Goal: Task Accomplishment & Management: Use online tool/utility

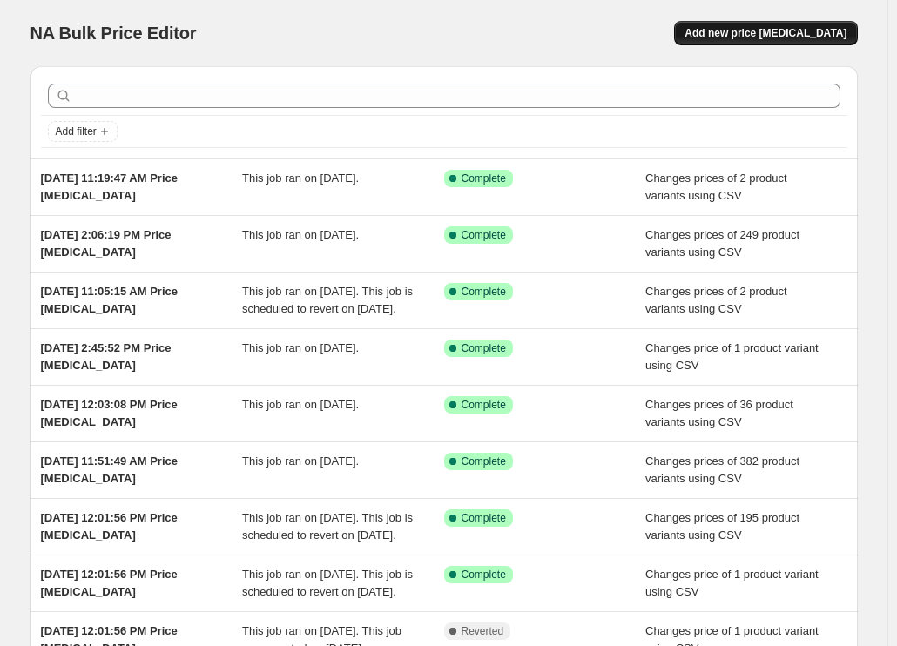
click at [751, 44] on button "Add new price [MEDICAL_DATA]" at bounding box center [765, 33] width 183 height 24
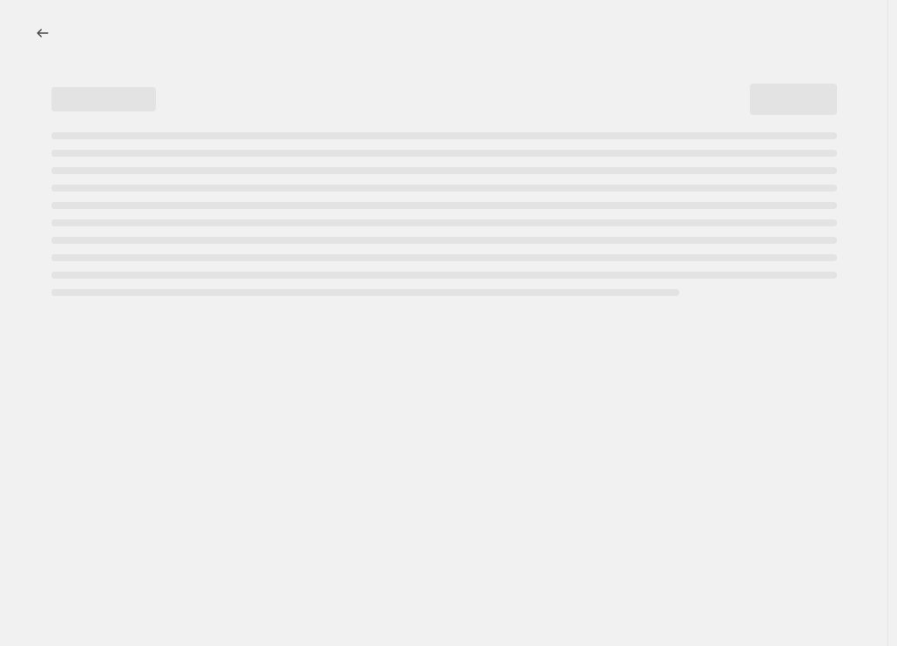
select select "percentage"
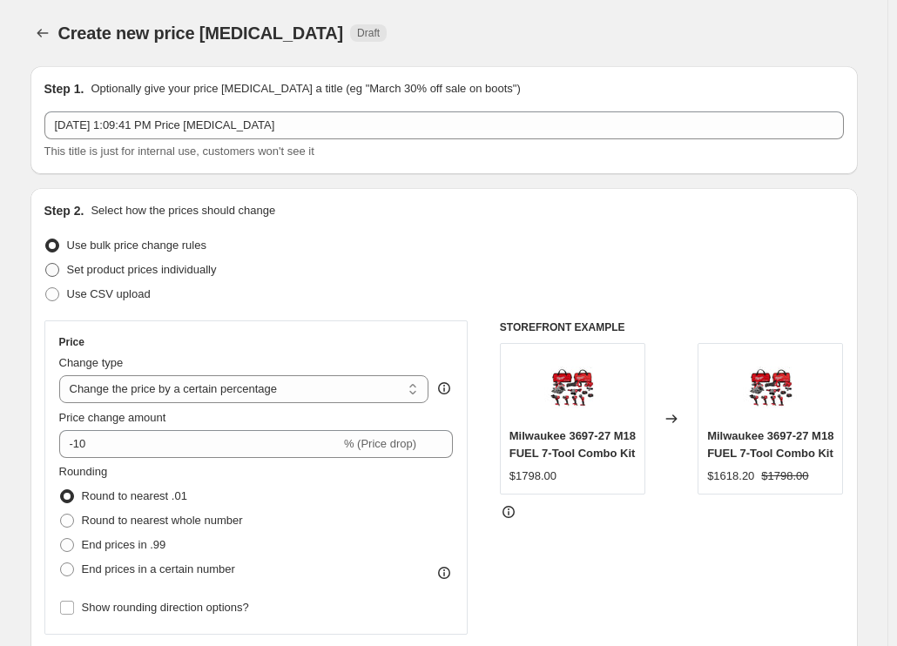
click at [105, 278] on span "Set product prices individually" at bounding box center [142, 269] width 150 height 17
click at [46, 264] on input "Set product prices individually" at bounding box center [45, 263] width 1 height 1
radio input "true"
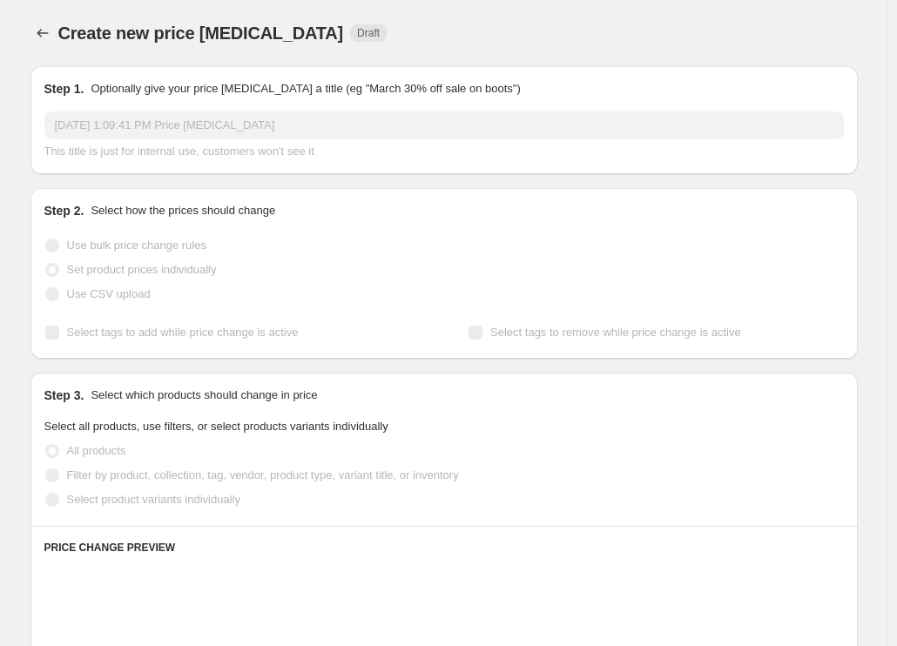
click at [111, 293] on span "Use CSV upload" at bounding box center [109, 293] width 84 height 13
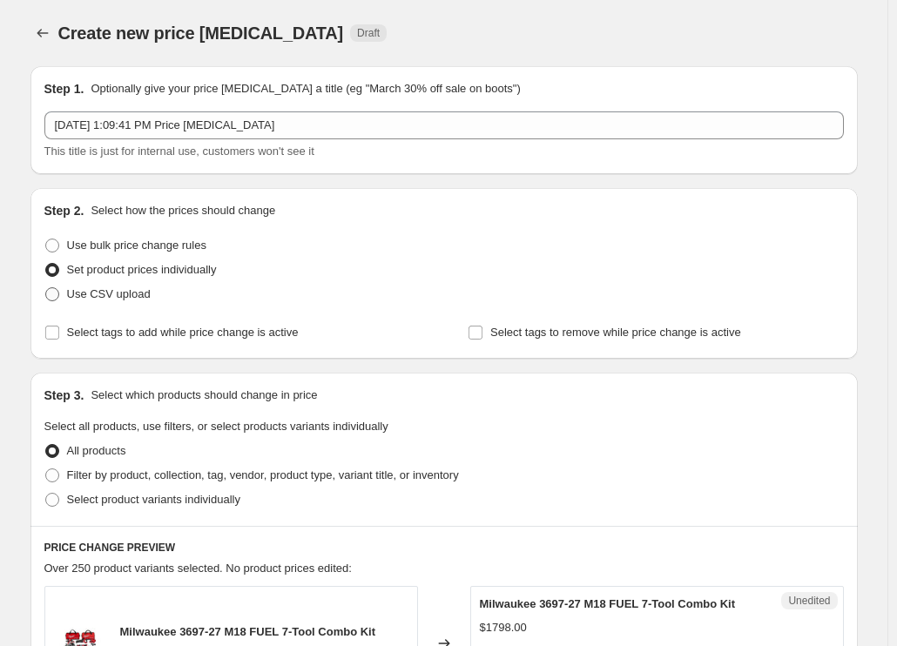
click at [111, 294] on span "Use CSV upload" at bounding box center [109, 293] width 84 height 13
click at [46, 288] on input "Use CSV upload" at bounding box center [45, 287] width 1 height 1
radio input "true"
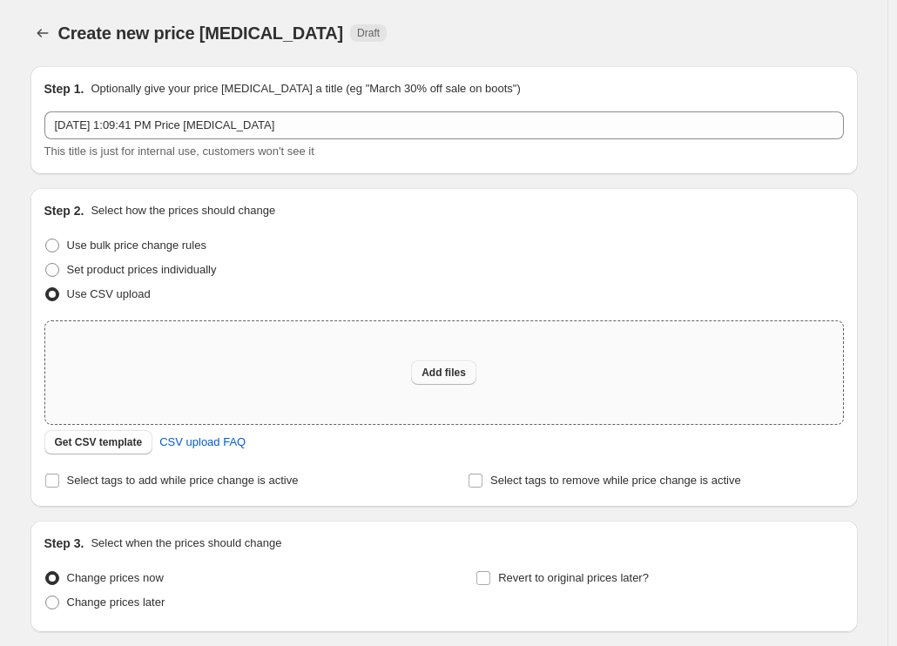
click at [448, 374] on span "Add files" at bounding box center [443, 373] width 44 height 14
type input "C:\fakepath\csv_template 1.csv"
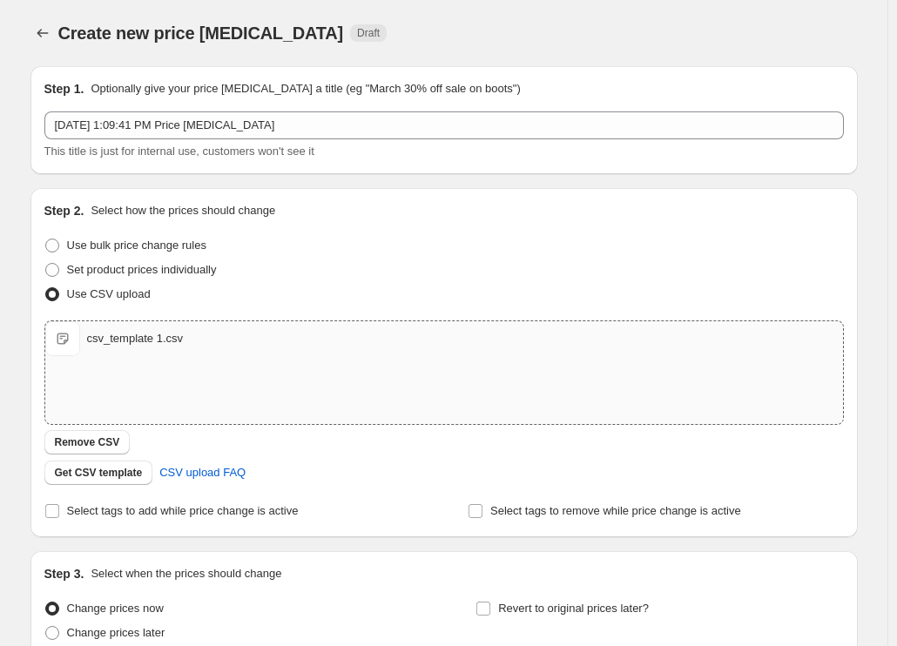
scroll to position [161, 0]
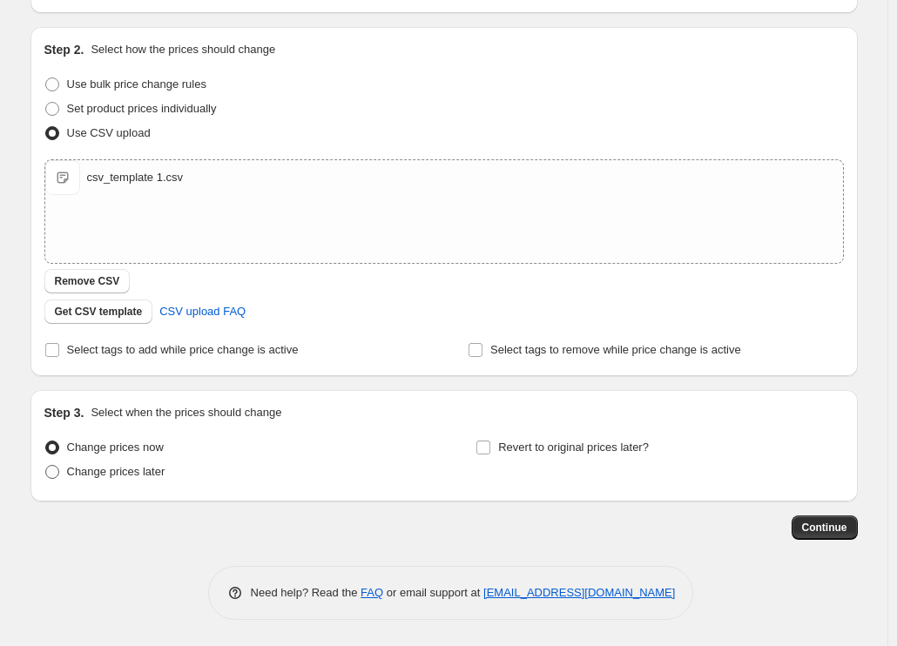
click at [138, 472] on span "Change prices later" at bounding box center [116, 471] width 98 height 13
click at [46, 466] on input "Change prices later" at bounding box center [45, 465] width 1 height 1
radio input "true"
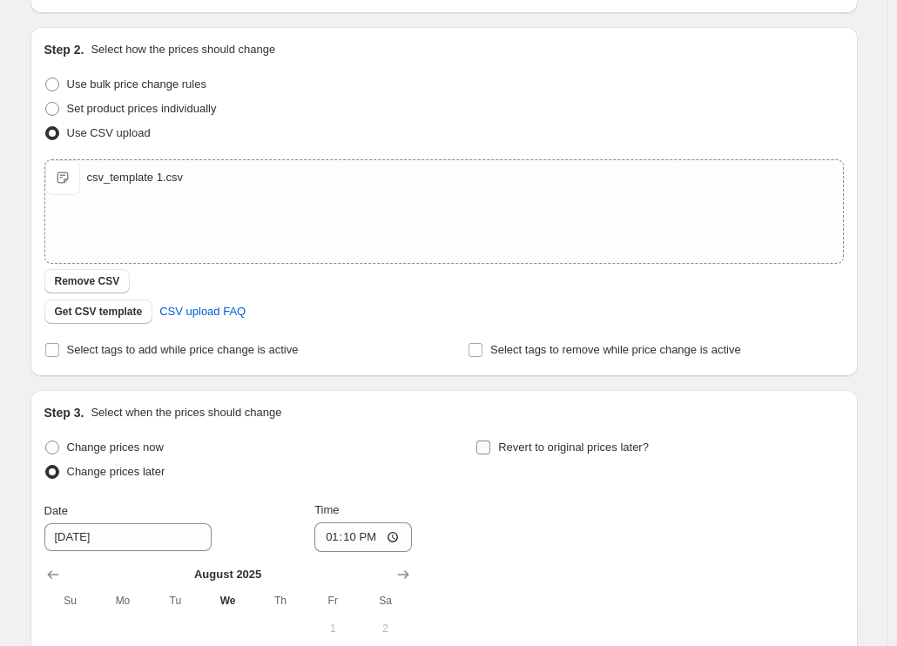
click at [542, 448] on span "Revert to original prices later?" at bounding box center [573, 447] width 151 height 13
click at [490, 448] on input "Revert to original prices later?" at bounding box center [483, 448] width 14 height 14
checkbox input "true"
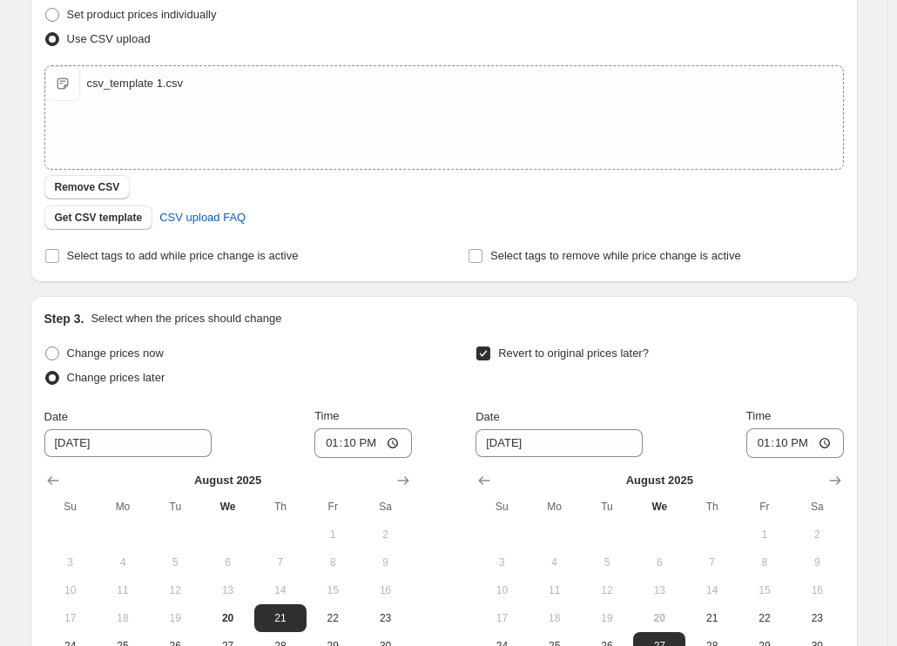
scroll to position [487, 0]
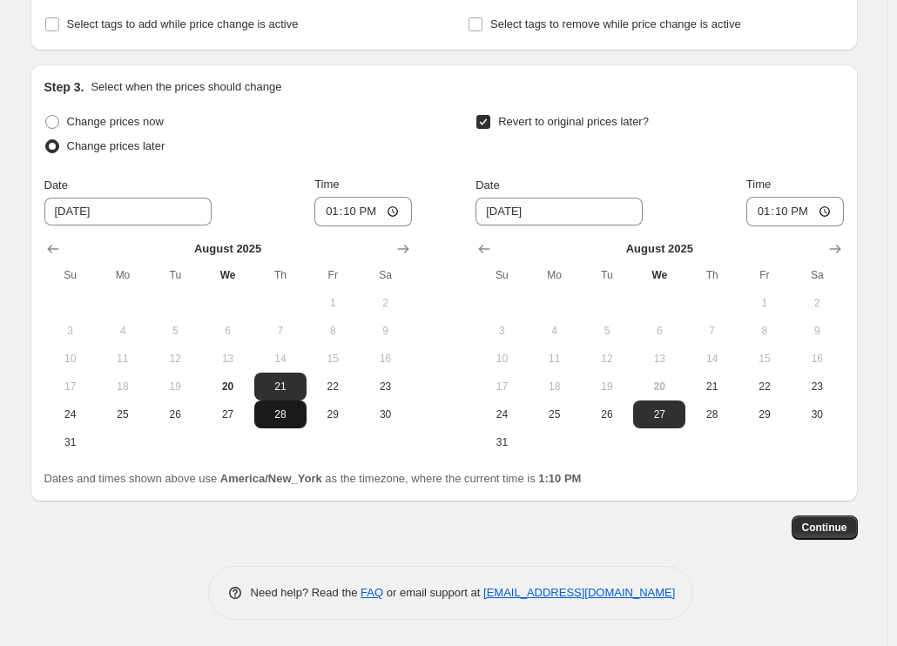
click at [275, 414] on span "28" at bounding box center [280, 414] width 38 height 14
type input "[DATE]"
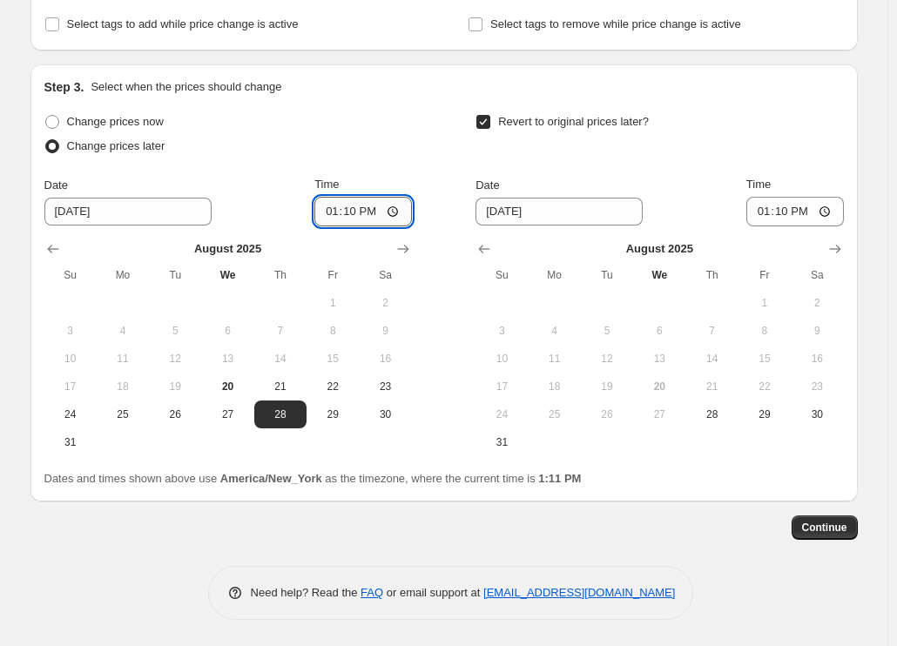
click at [332, 212] on input "13:10" at bounding box center [363, 212] width 98 height 30
type input "00:59"
click at [835, 253] on icon "Show next month, September 2025" at bounding box center [834, 248] width 17 height 17
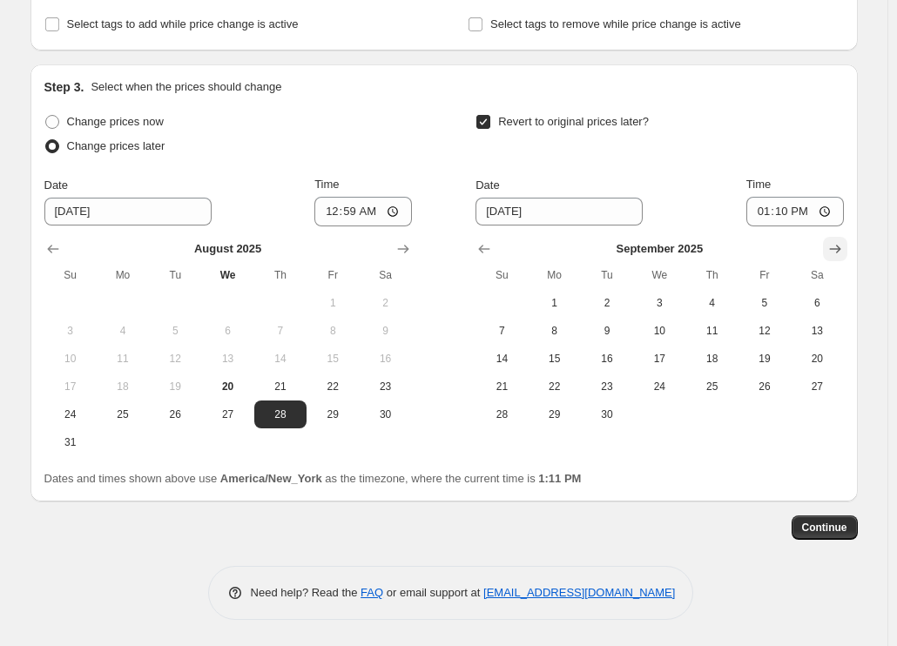
click at [835, 253] on icon "Show next month, October 2025" at bounding box center [834, 248] width 17 height 17
click at [760, 421] on span "31" at bounding box center [764, 414] width 38 height 14
type input "[DATE]"
click at [478, 248] on button "Show previous month, September 2025" at bounding box center [484, 249] width 24 height 24
click at [612, 412] on span "30" at bounding box center [607, 414] width 38 height 14
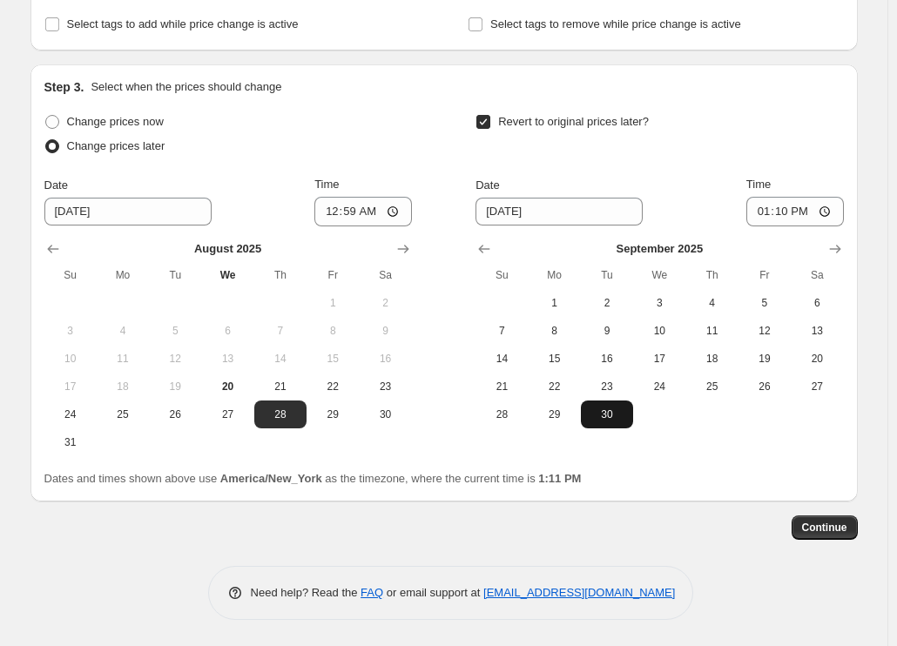
type input "[DATE]"
click at [770, 210] on input "13:10" at bounding box center [795, 212] width 98 height 30
type input "12:59"
click at [838, 526] on span "Continue" at bounding box center [824, 528] width 45 height 14
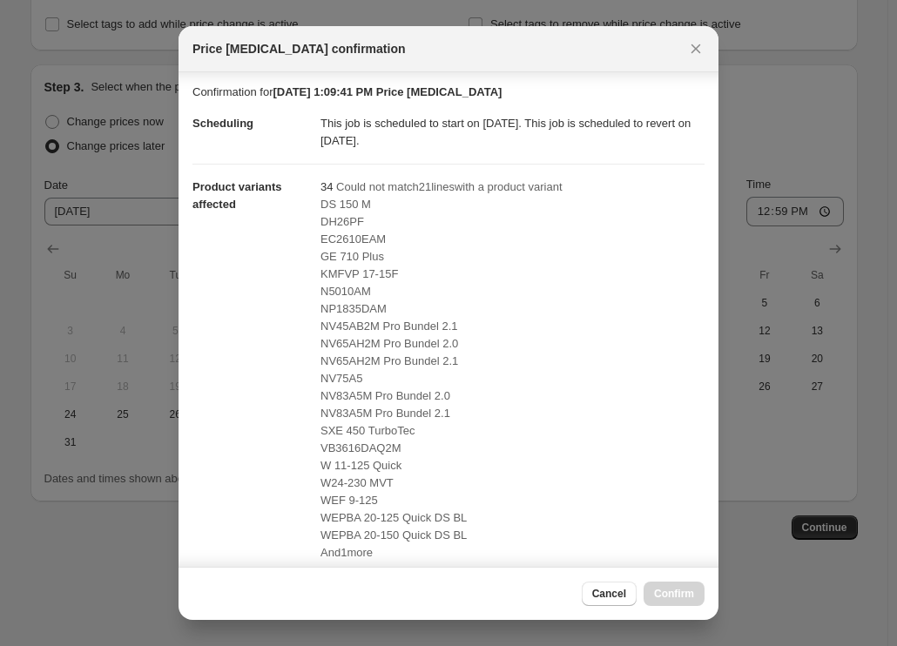
scroll to position [0, 0]
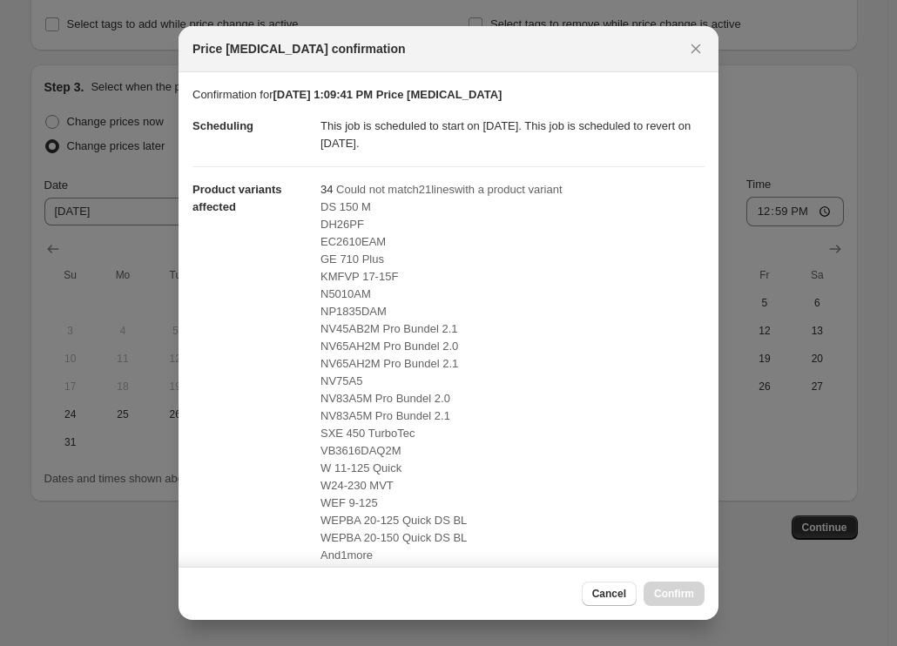
click at [425, 188] on span "Could not match 21 line s with a product variant" at bounding box center [449, 189] width 226 height 13
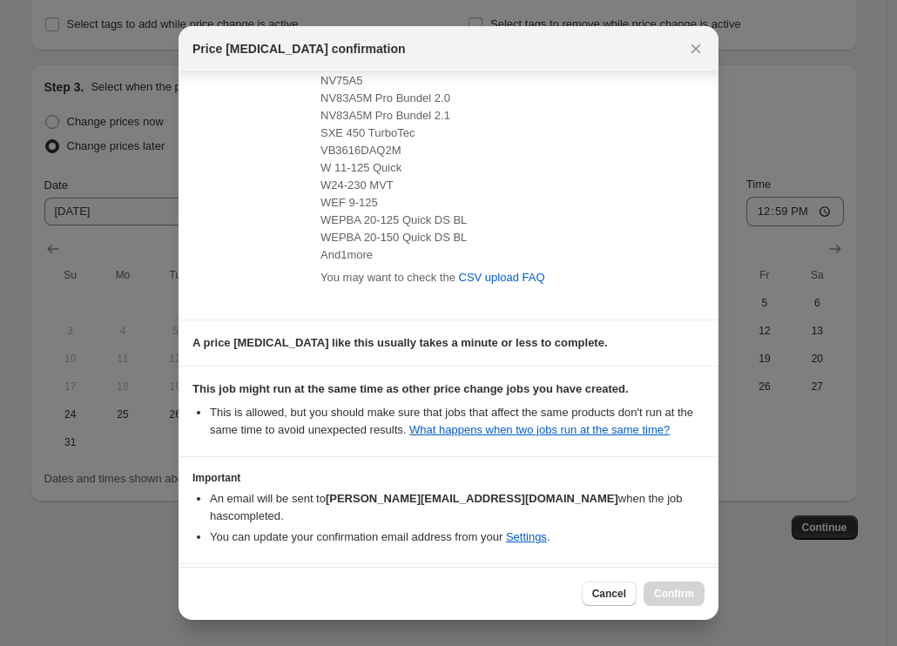
scroll to position [350, 0]
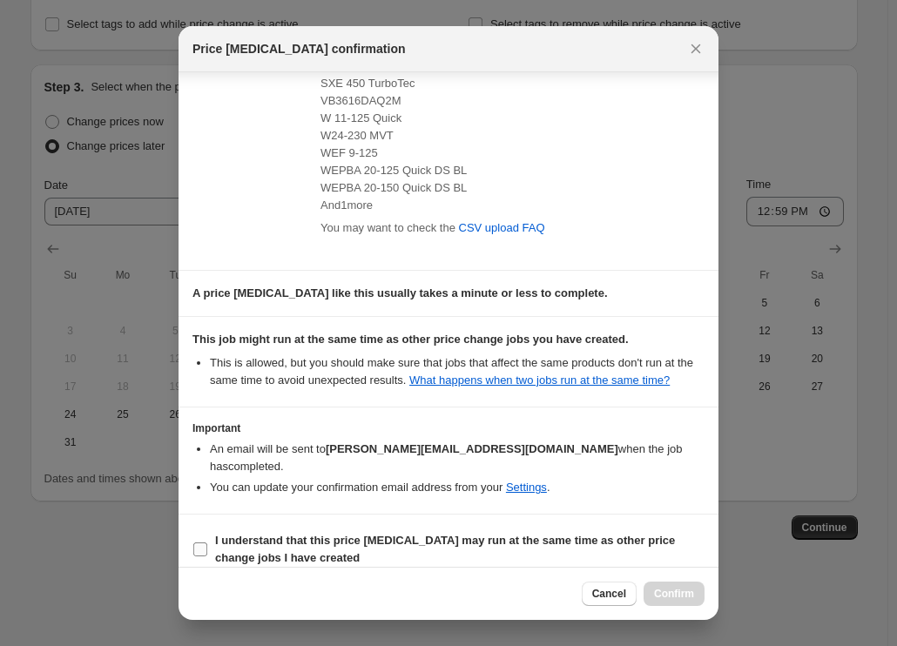
click at [267, 534] on b "I understand that this price [MEDICAL_DATA] may run at the same time as other p…" at bounding box center [445, 549] width 460 height 30
click at [207, 542] on input "I understand that this price [MEDICAL_DATA] may run at the same time as other p…" at bounding box center [200, 549] width 14 height 14
checkbox input "true"
click at [673, 597] on span "Confirm" at bounding box center [674, 594] width 40 height 14
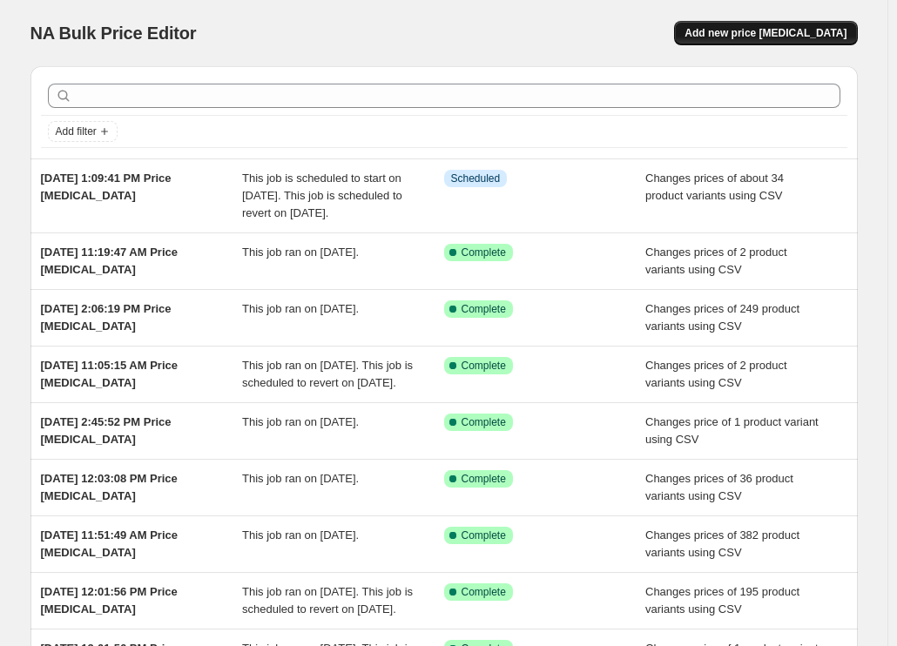
click at [768, 31] on span "Add new price [MEDICAL_DATA]" at bounding box center [765, 33] width 162 height 14
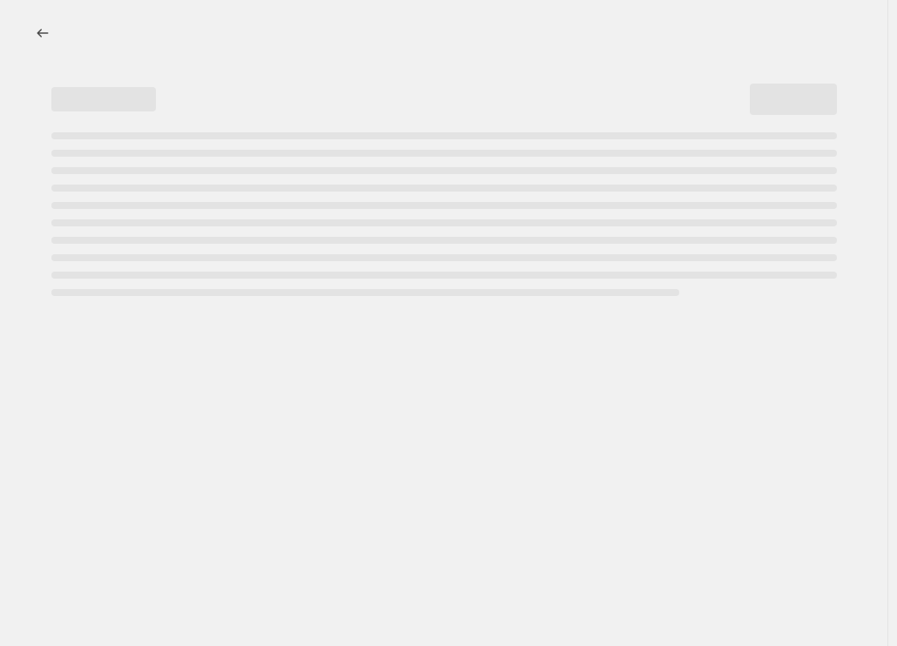
select select "percentage"
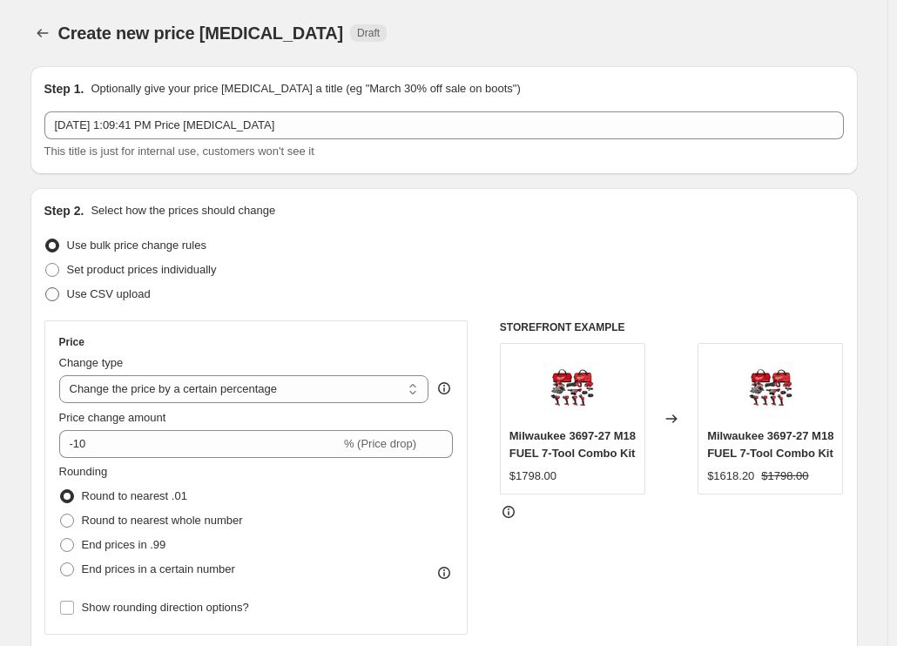
click at [121, 288] on span "Use CSV upload" at bounding box center [109, 293] width 84 height 13
click at [46, 288] on input "Use CSV upload" at bounding box center [45, 287] width 1 height 1
radio input "true"
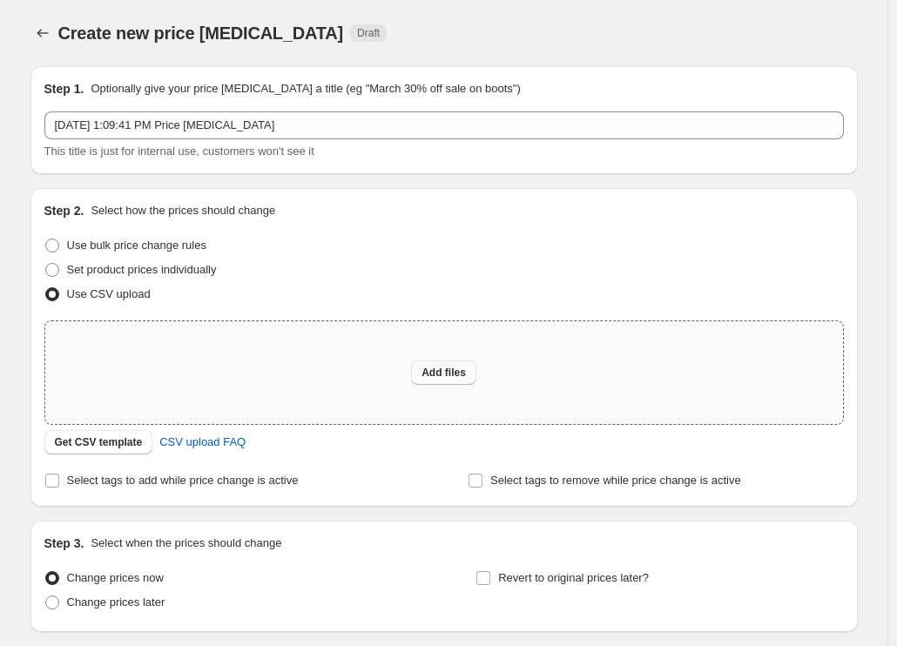
click at [443, 378] on span "Add files" at bounding box center [443, 373] width 44 height 14
type input "C:\fakepath\csv_template 1.csv"
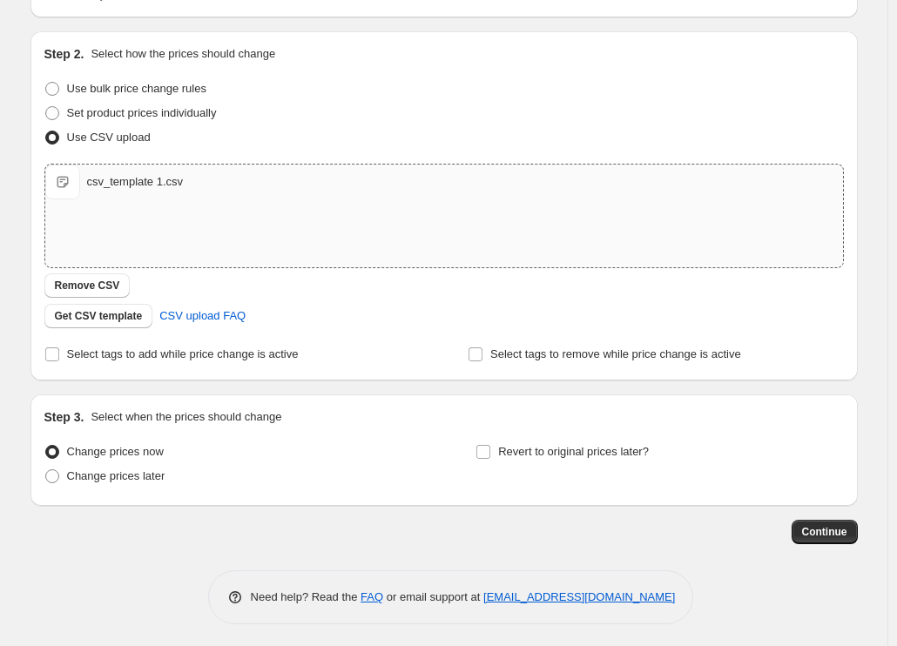
scroll to position [161, 0]
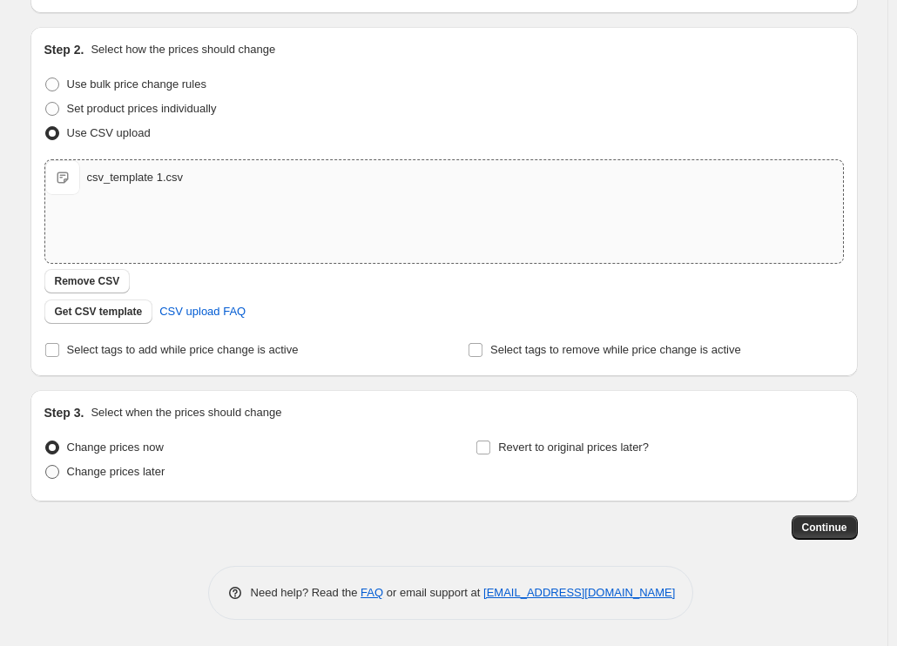
click at [145, 480] on span "Change prices later" at bounding box center [116, 471] width 98 height 17
click at [46, 466] on input "Change prices later" at bounding box center [45, 465] width 1 height 1
radio input "true"
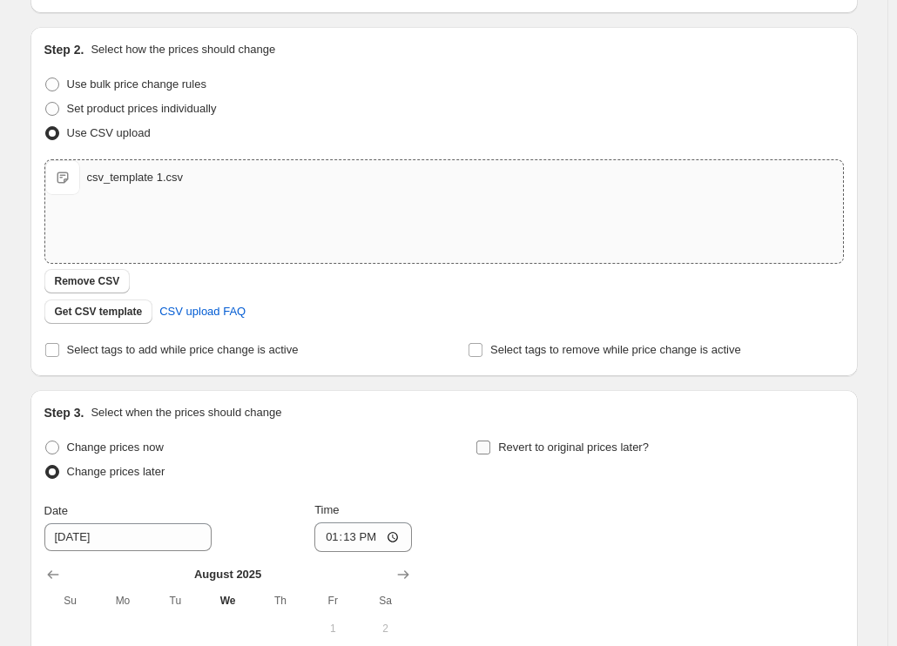
click at [566, 449] on span "Revert to original prices later?" at bounding box center [573, 447] width 151 height 13
click at [490, 449] on input "Revert to original prices later?" at bounding box center [483, 448] width 14 height 14
checkbox input "true"
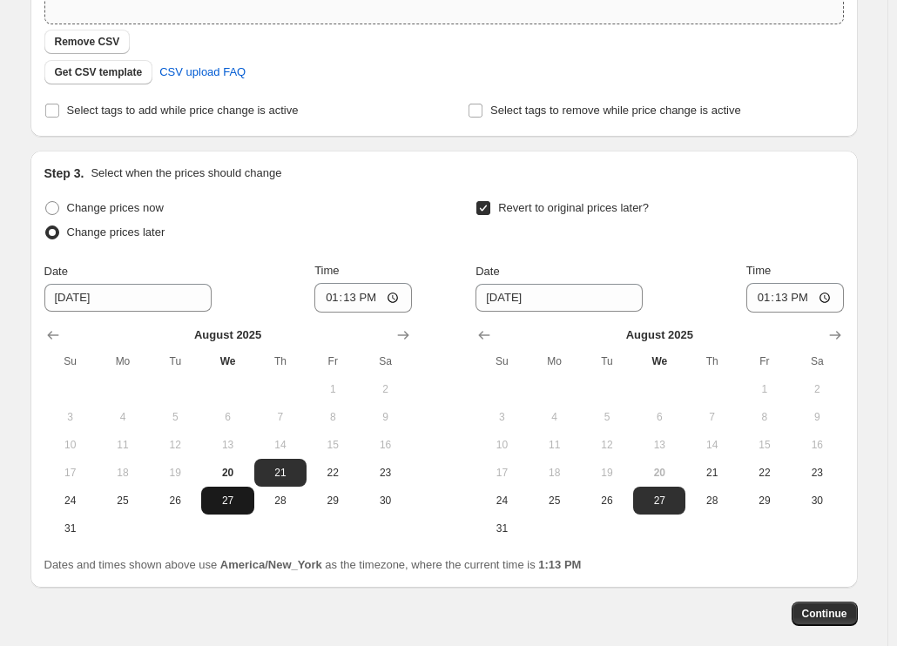
scroll to position [487, 0]
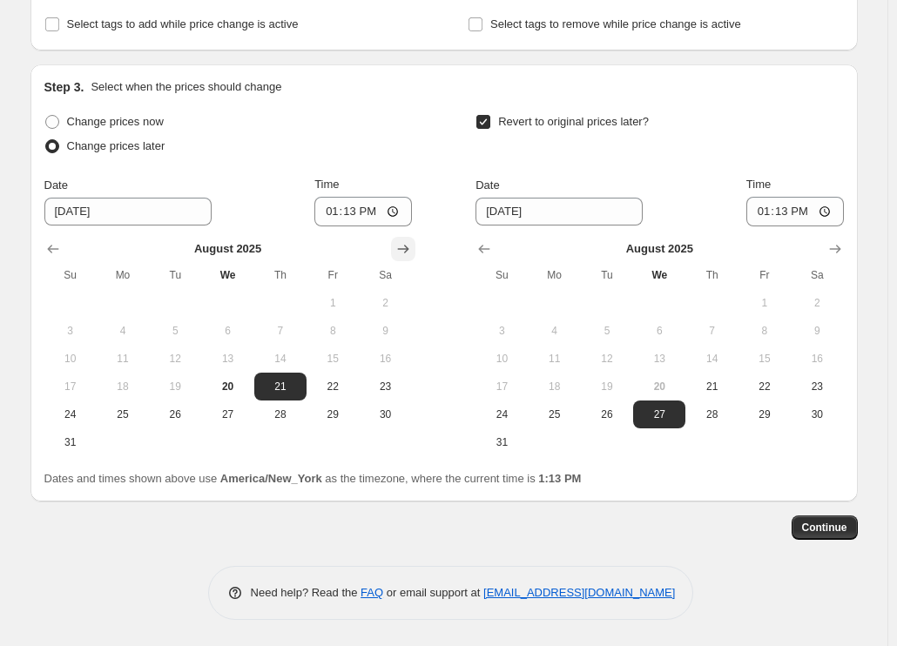
click at [405, 245] on icon "Show next month, September 2025" at bounding box center [402, 248] width 17 height 17
click at [405, 245] on icon "Show next month, October 2025" at bounding box center [402, 248] width 17 height 17
click at [405, 245] on icon "Show next month, November 2025" at bounding box center [402, 248] width 17 height 17
click at [50, 246] on icon "Show previous month, October 2025" at bounding box center [52, 248] width 17 height 17
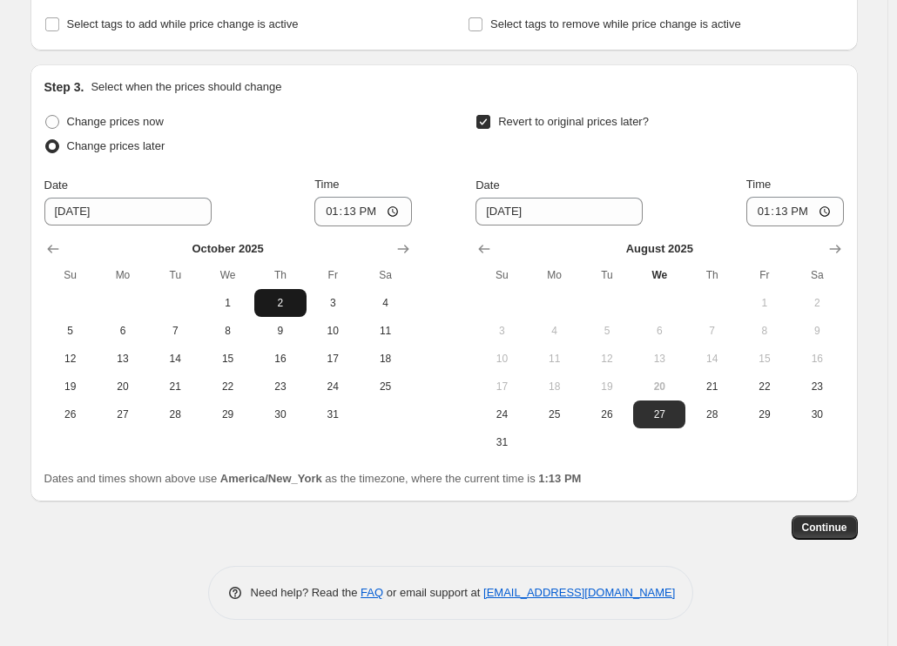
click at [274, 300] on span "2" at bounding box center [280, 303] width 38 height 14
type input "[DATE]"
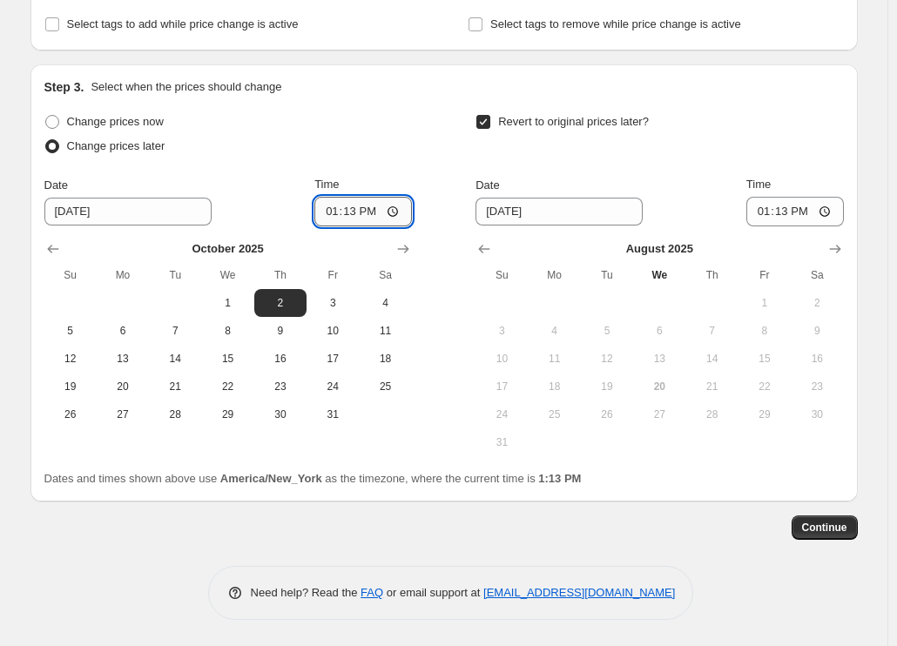
click at [328, 217] on input "13:13" at bounding box center [363, 212] width 98 height 30
type input "00:59"
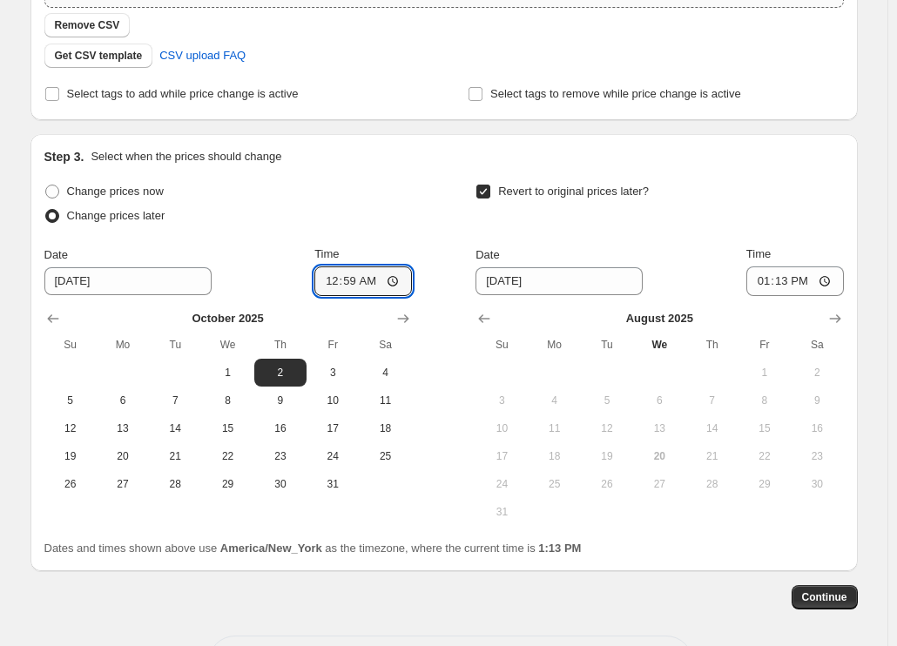
scroll to position [400, 0]
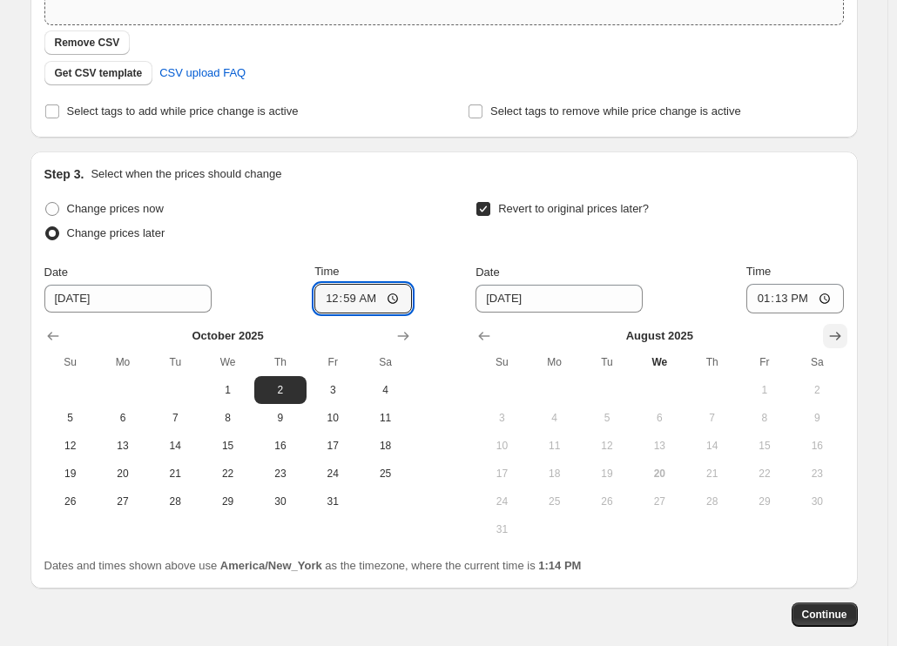
click at [844, 337] on icon "Show next month, September 2025" at bounding box center [834, 335] width 17 height 17
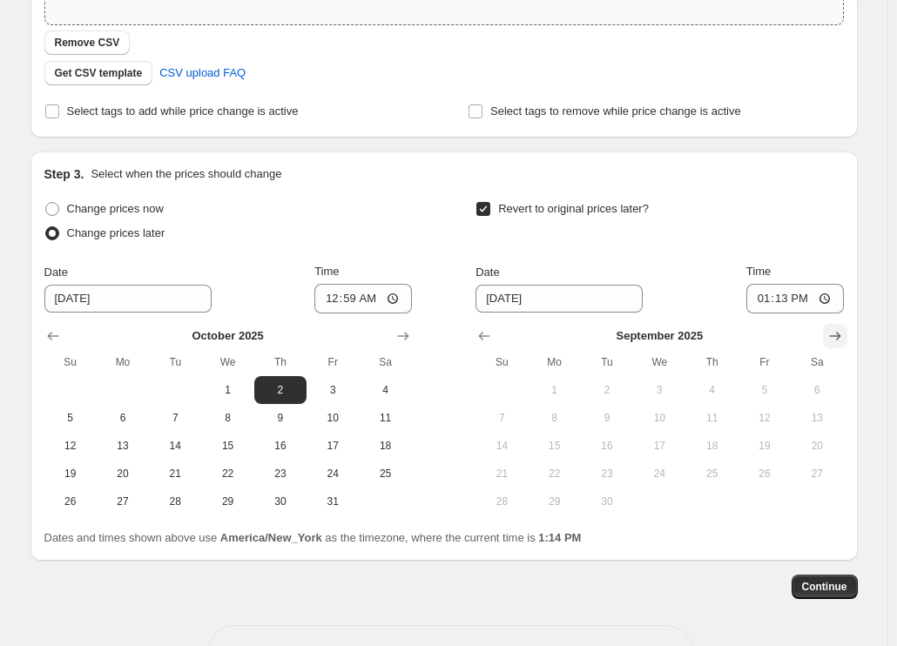
click at [844, 337] on icon "Show next month, October 2025" at bounding box center [834, 335] width 17 height 17
click at [660, 495] on span "29" at bounding box center [659, 502] width 38 height 14
type input "[DATE]"
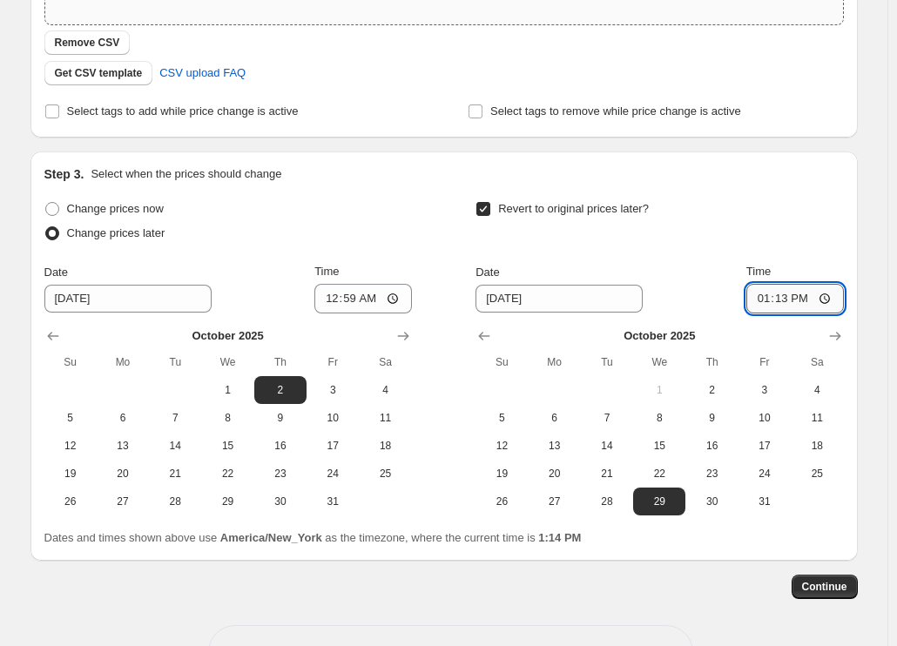
click at [762, 294] on input "13:13" at bounding box center [795, 299] width 98 height 30
type input "12:59"
click at [846, 588] on span "Continue" at bounding box center [824, 587] width 45 height 14
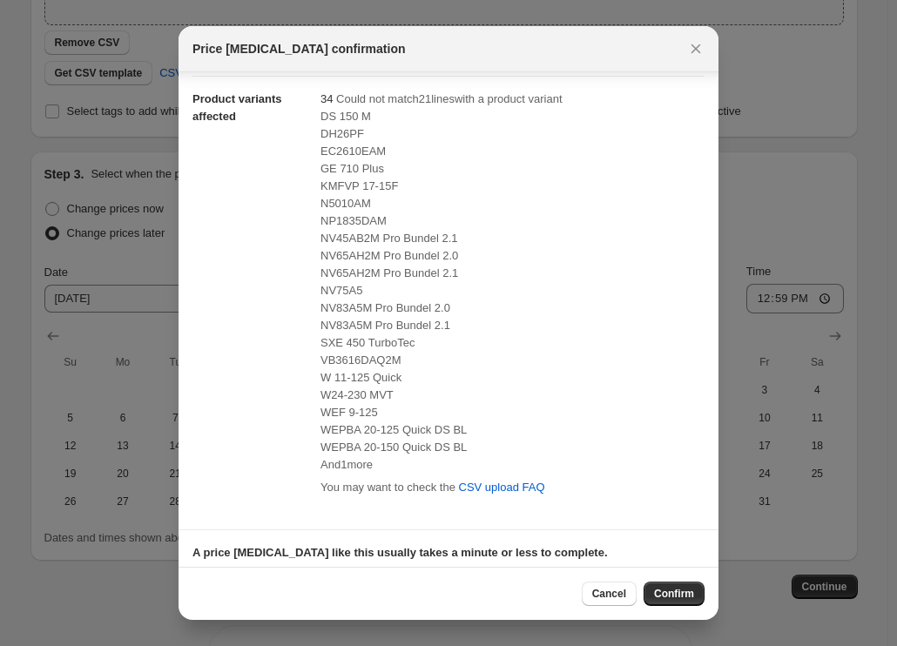
scroll to position [190, 0]
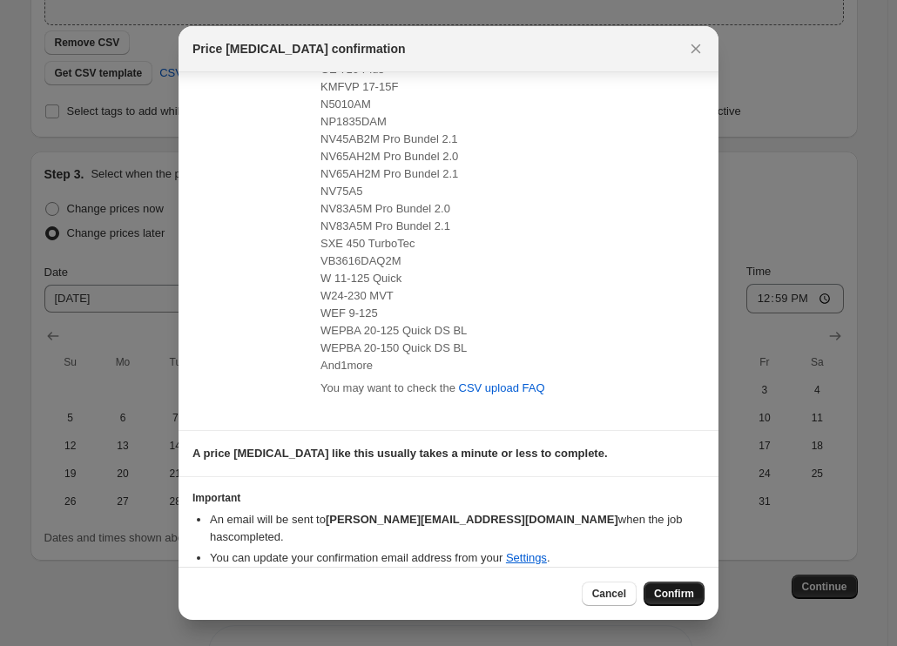
click at [677, 589] on span "Confirm" at bounding box center [674, 594] width 40 height 14
